Goal: Find specific page/section: Find specific page/section

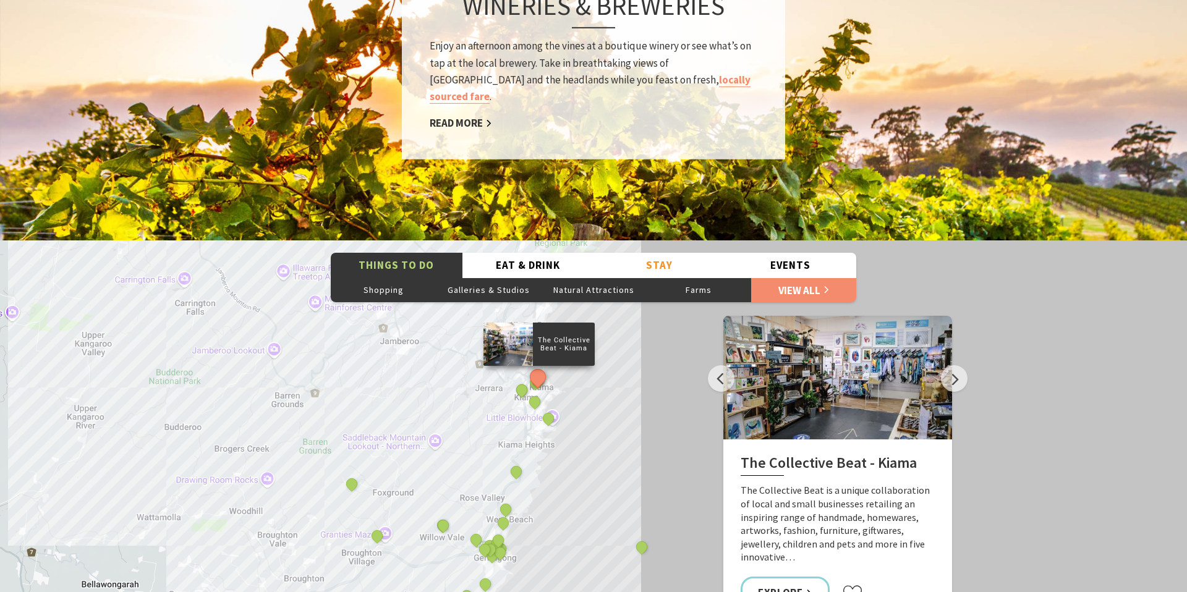
scroll to position [1941, 0]
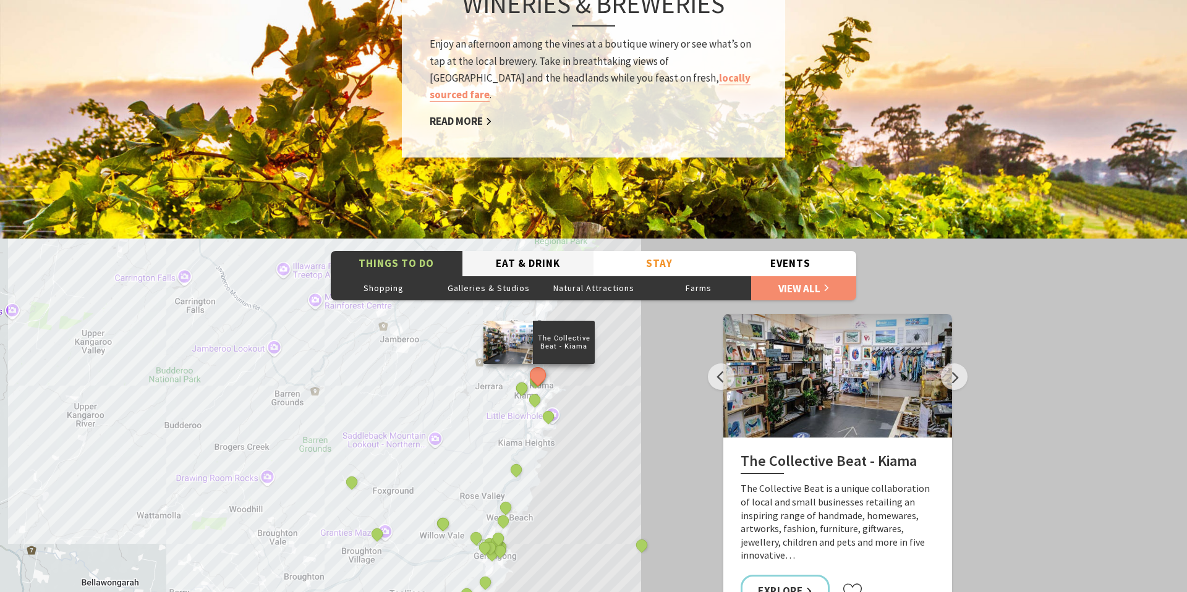
click at [517, 251] on button "Eat & Drink" at bounding box center [528, 263] width 132 height 25
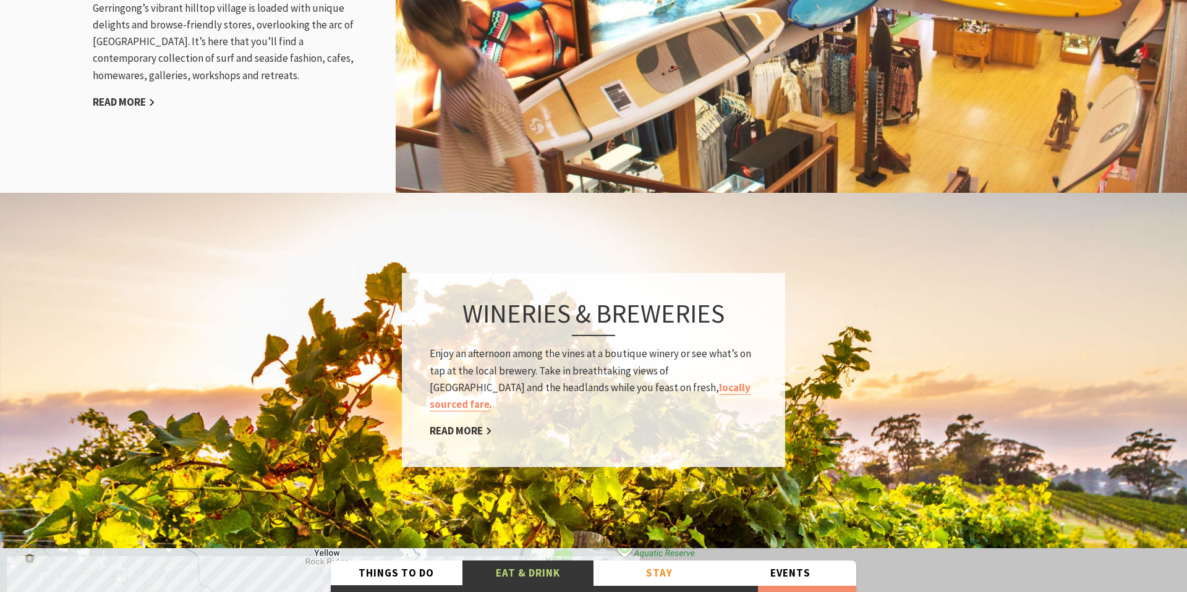
scroll to position [1627, 0]
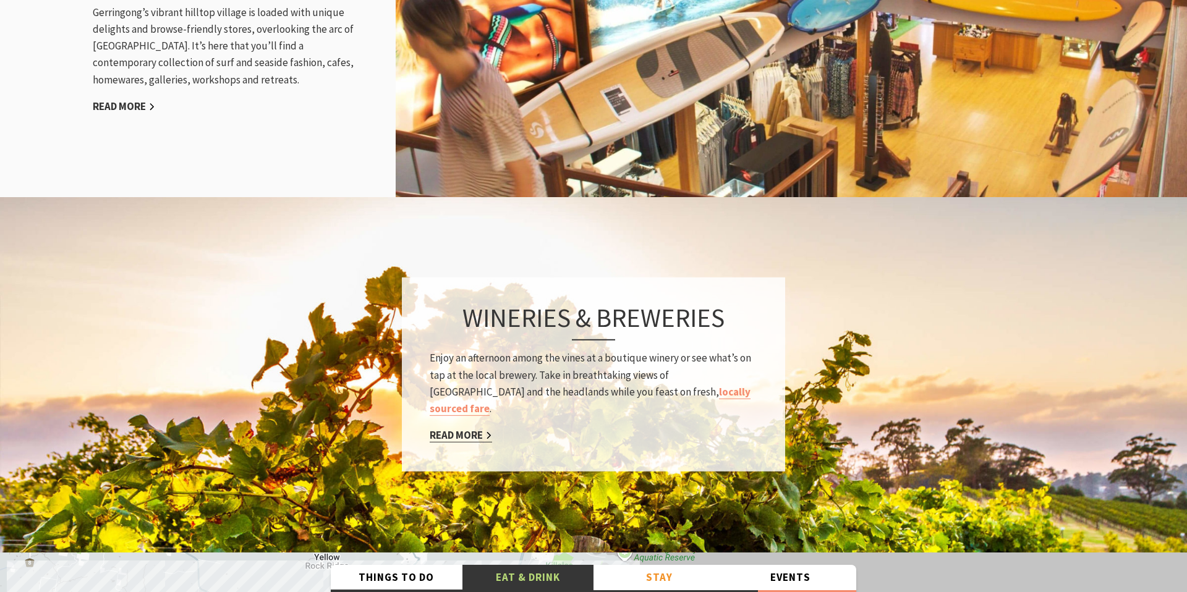
click at [466, 428] on link "Read More" at bounding box center [461, 435] width 62 height 14
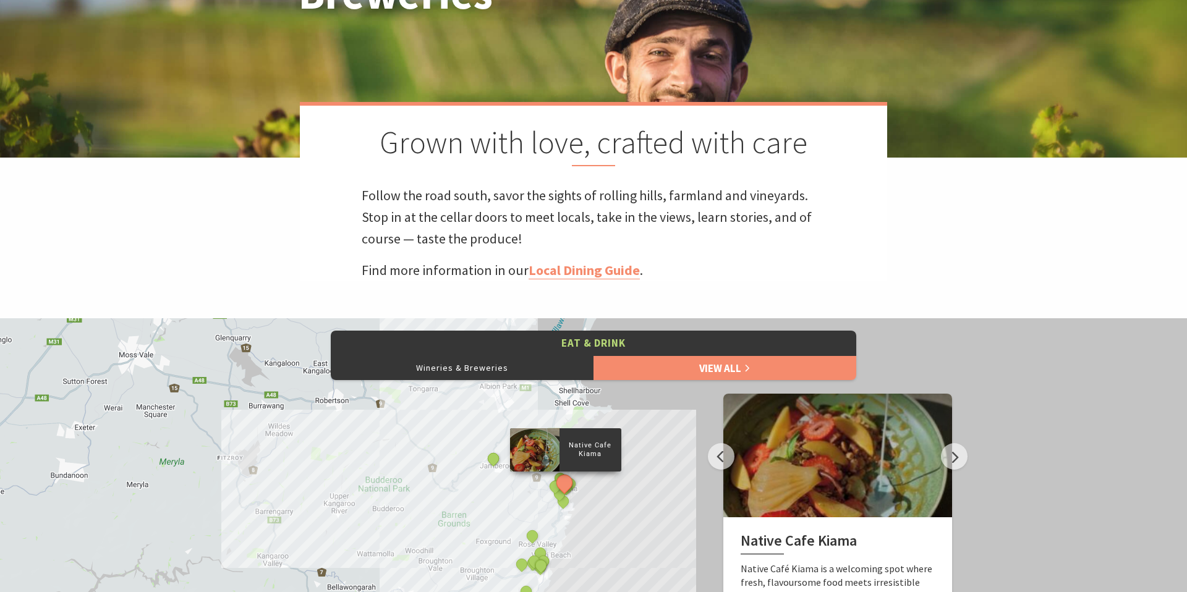
scroll to position [289, 0]
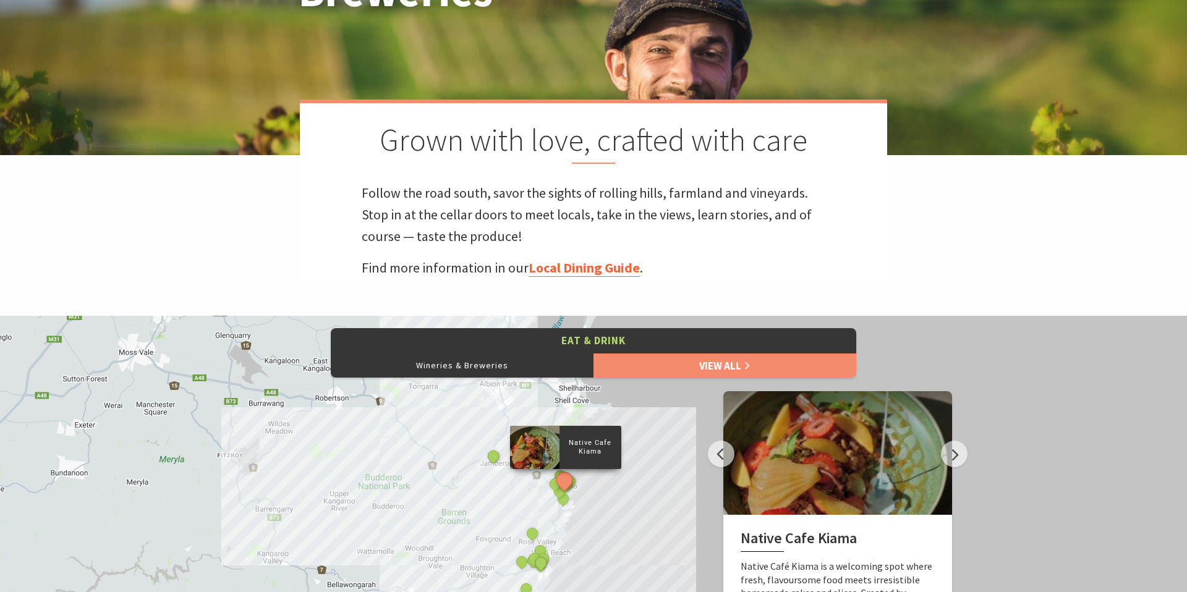
click at [556, 271] on link "Local Dining Guide" at bounding box center [584, 268] width 111 height 18
